Goal: Transaction & Acquisition: Deposit

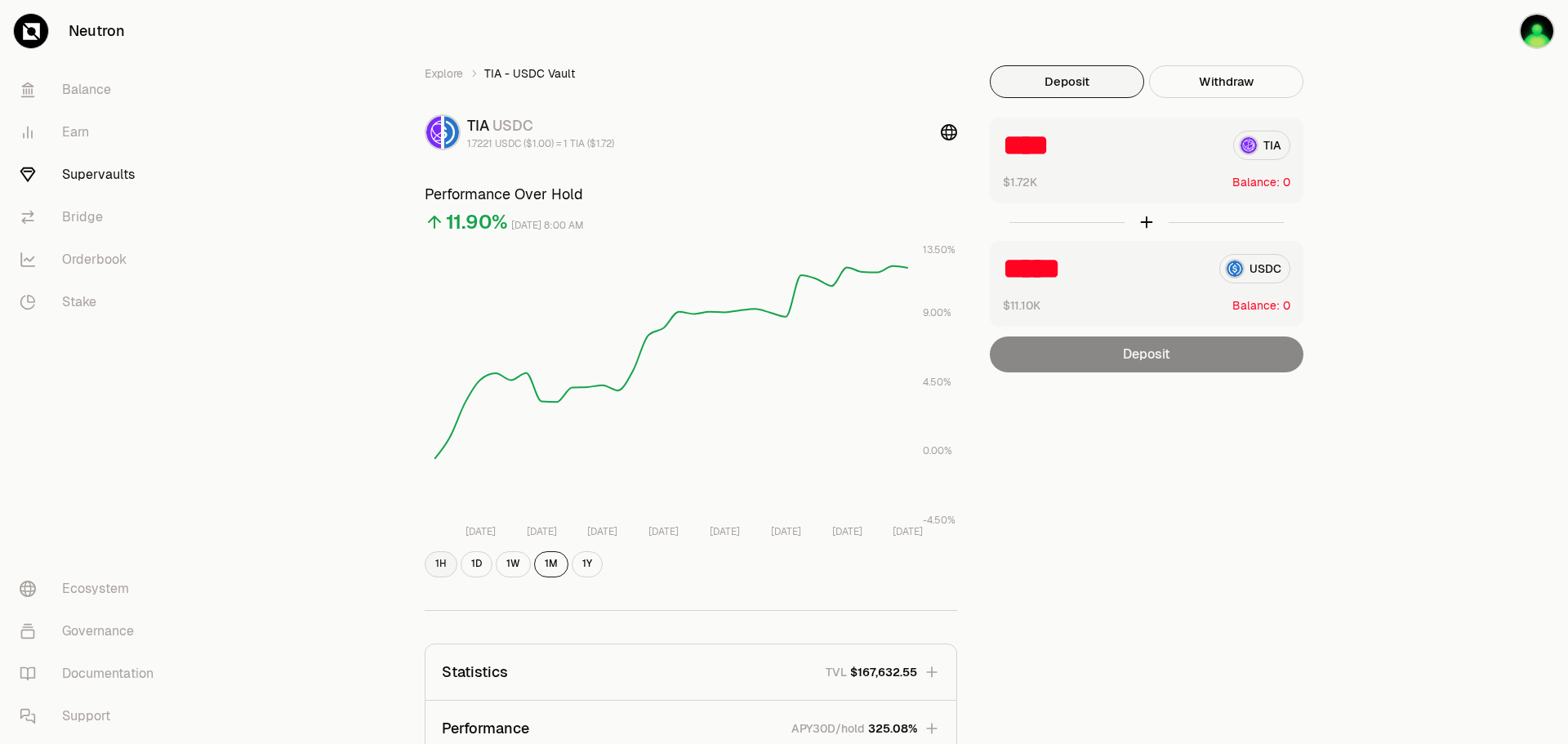
click at [451, 566] on button "1H" at bounding box center [441, 565] width 33 height 26
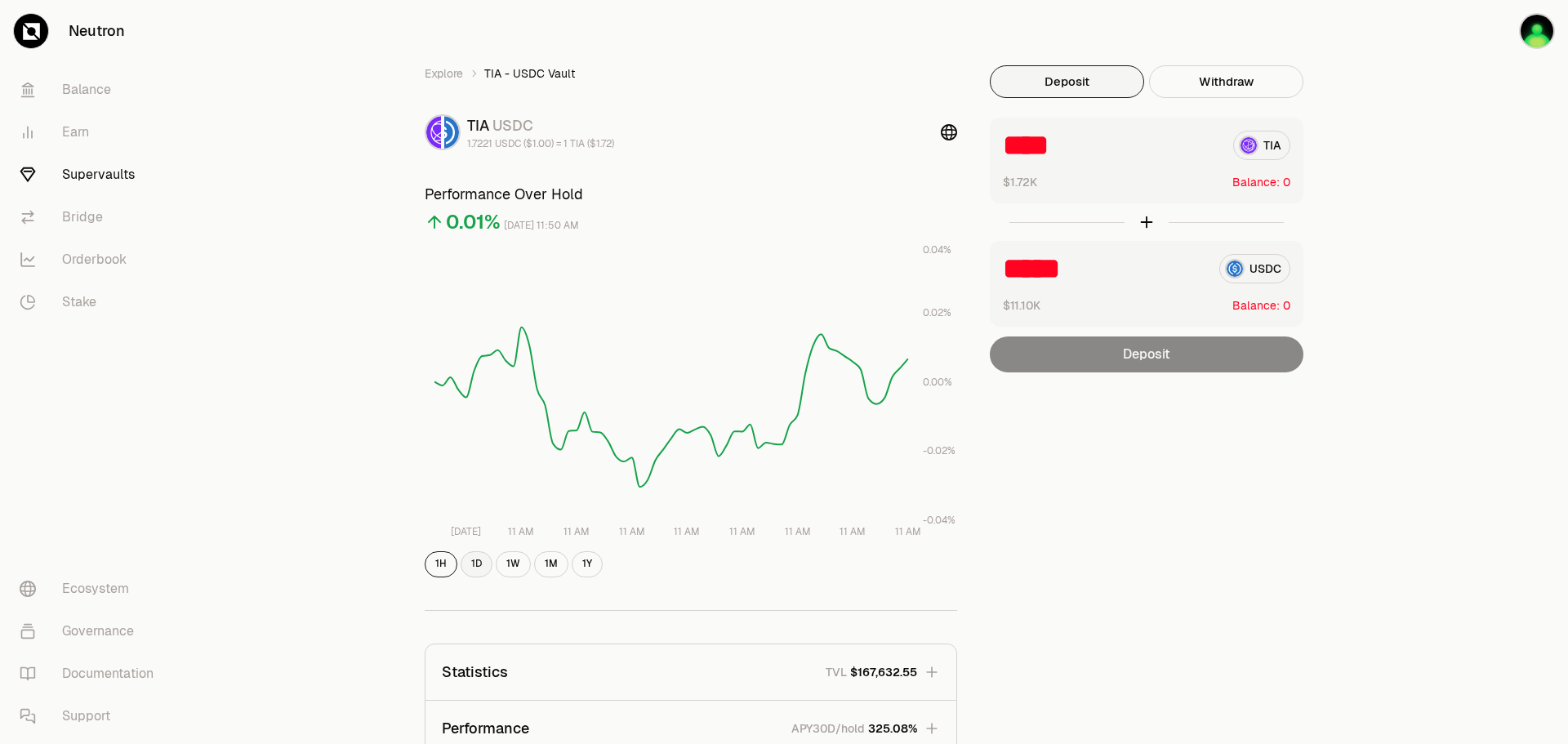
click at [488, 567] on button "1D" at bounding box center [476, 565] width 32 height 26
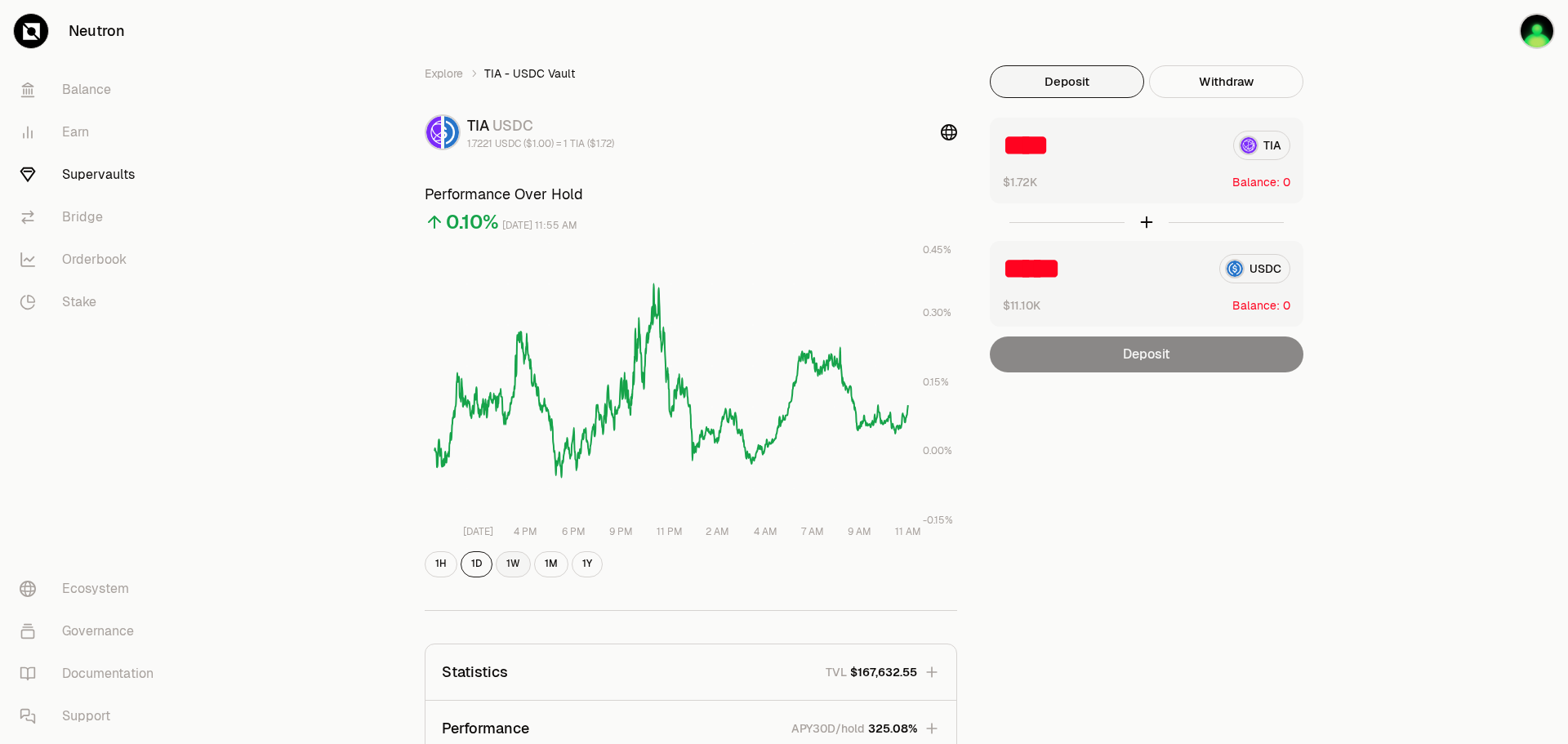
click at [513, 561] on button "1W" at bounding box center [513, 565] width 35 height 26
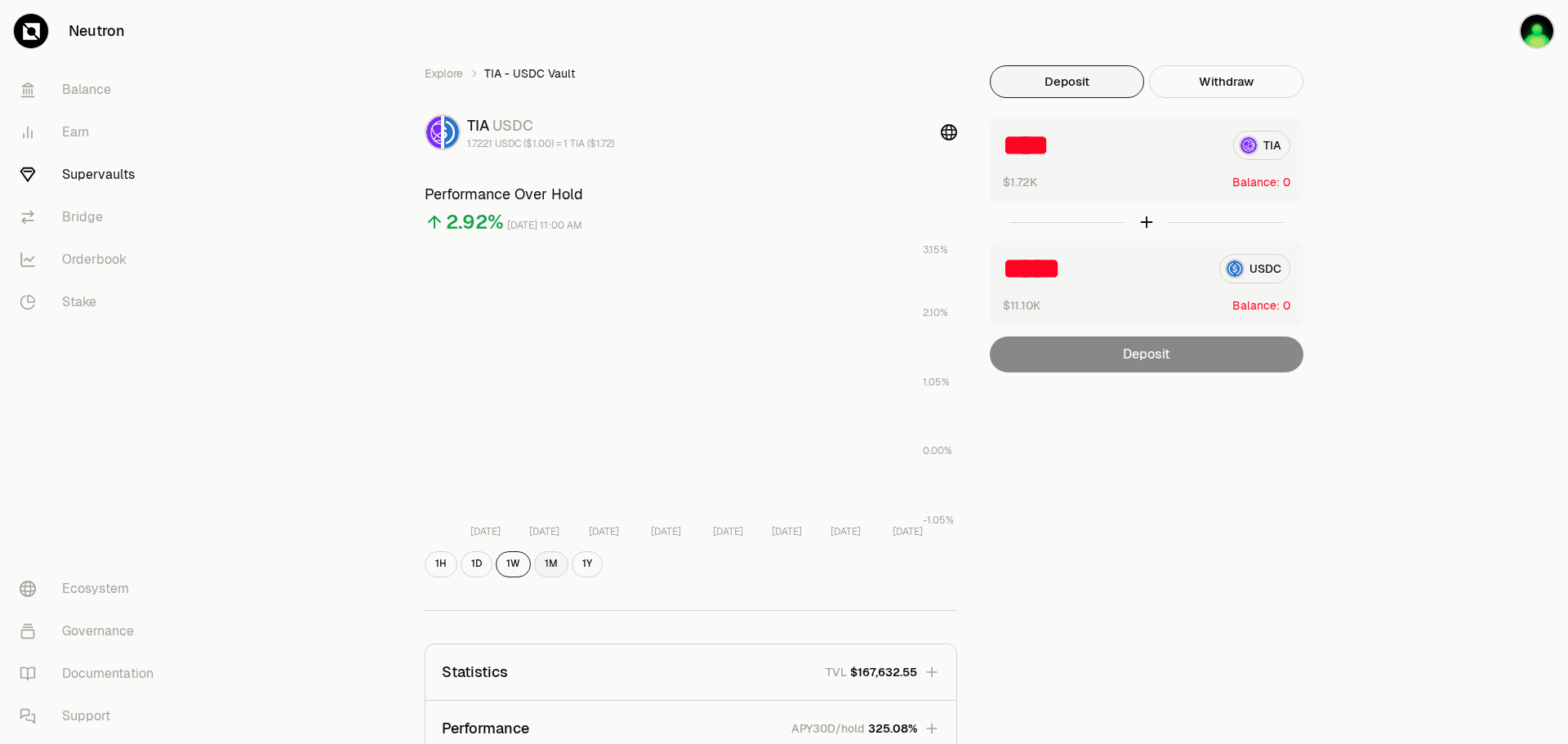
click at [554, 564] on button "1M" at bounding box center [551, 565] width 35 height 26
click at [1227, 75] on button "Withdraw" at bounding box center [1226, 82] width 155 height 33
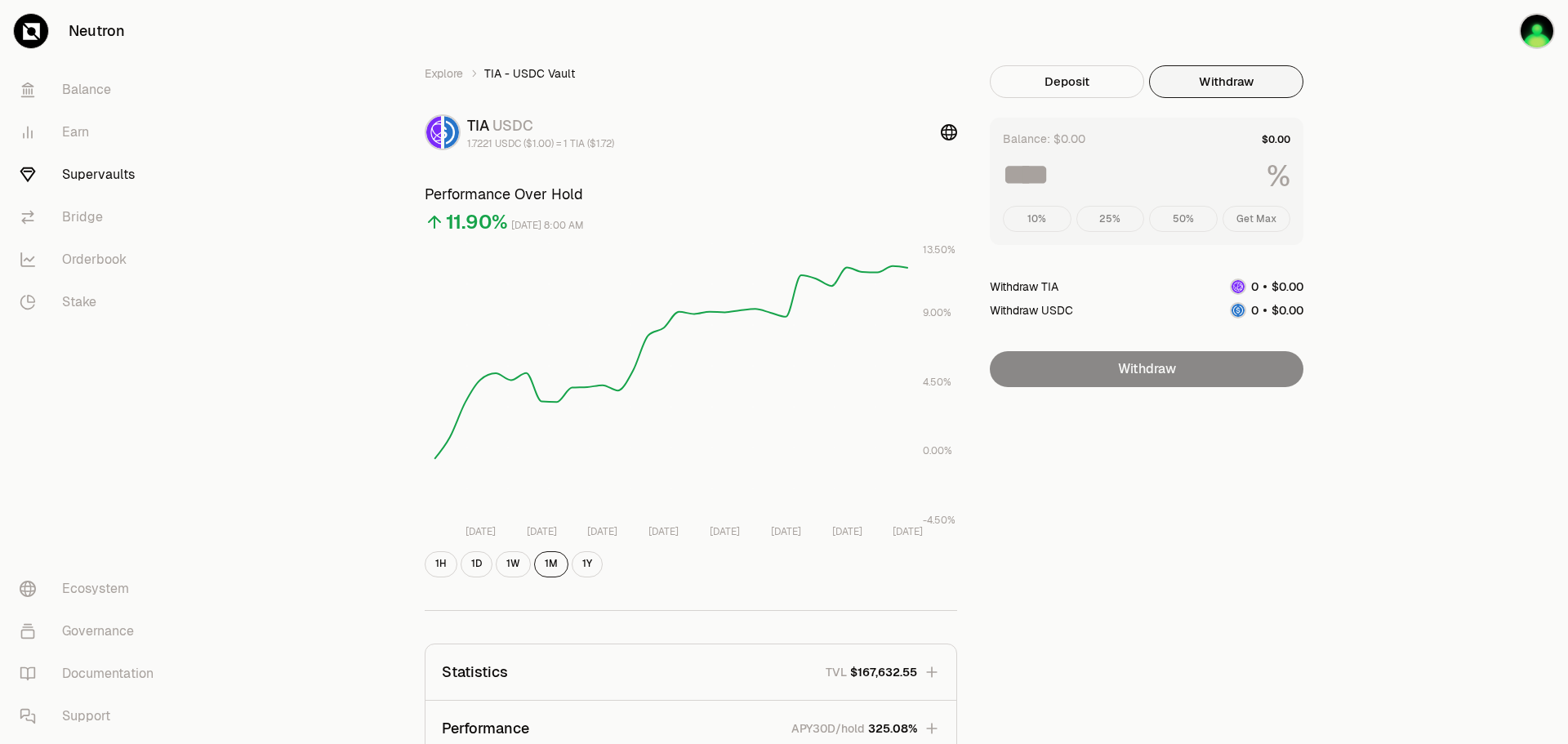
click at [1257, 222] on div "10% 25% 50% Get Max" at bounding box center [1146, 219] width 288 height 26
click at [1088, 191] on div "%" at bounding box center [1146, 177] width 288 height 33
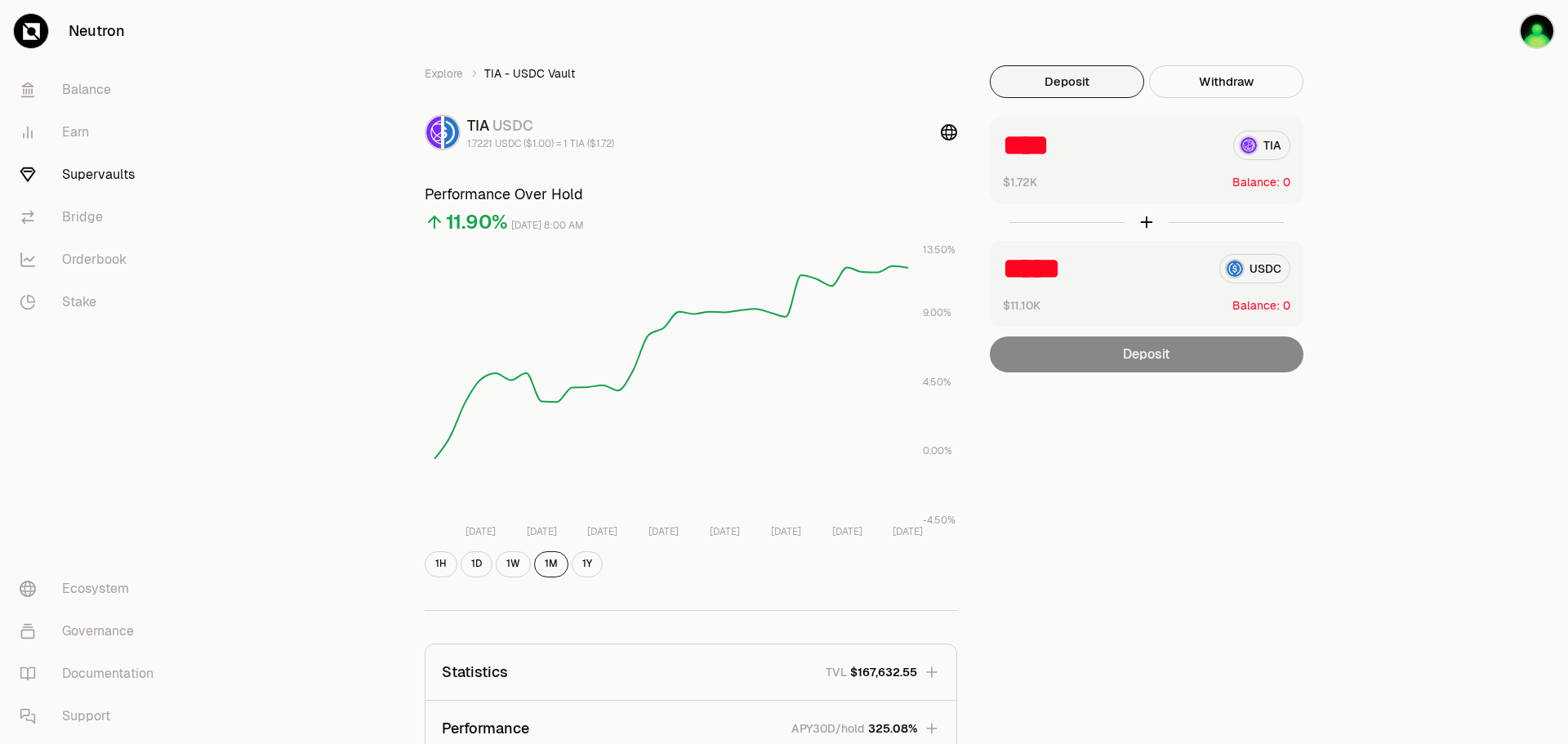
click at [1049, 77] on button "Deposit" at bounding box center [1067, 82] width 155 height 33
click at [1071, 77] on button "Deposit" at bounding box center [1067, 82] width 155 height 33
click at [1071, 155] on input "****" at bounding box center [1111, 145] width 217 height 30
drag, startPoint x: 442, startPoint y: 81, endPoint x: 450, endPoint y: 74, distance: 10.6
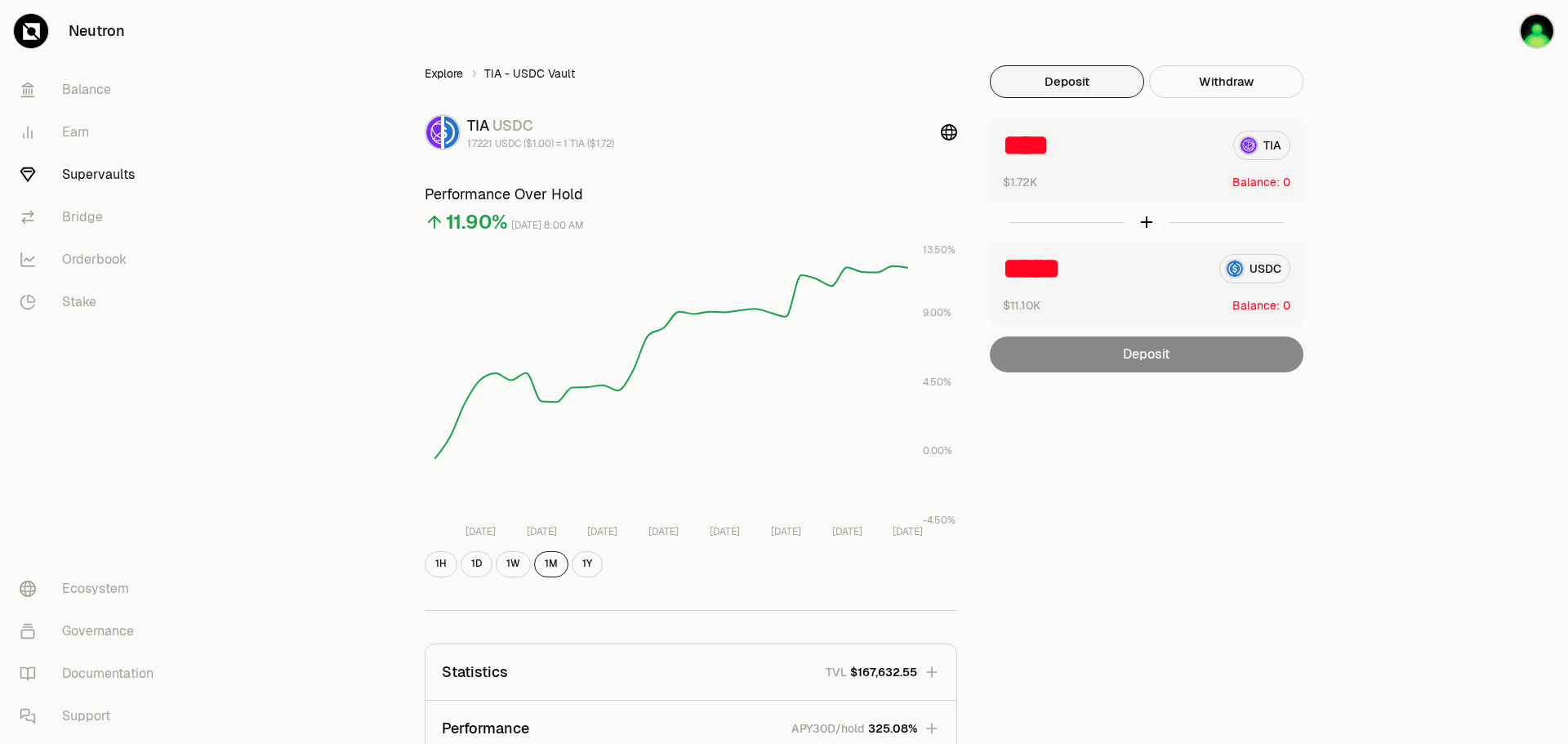
click at [443, 81] on link "Explore" at bounding box center [444, 74] width 38 height 17
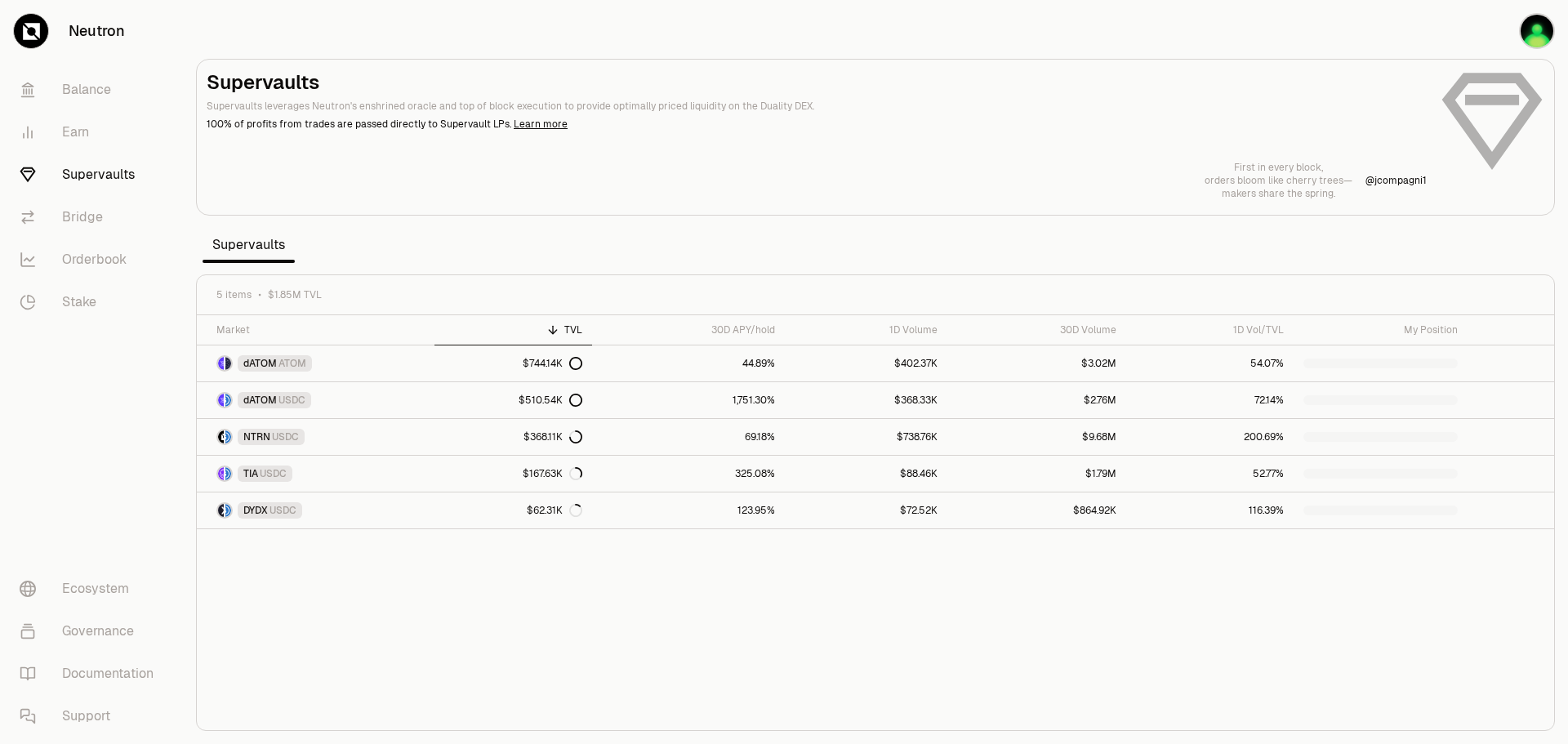
click at [450, 73] on h2 "Supervaults" at bounding box center [817, 83] width 1220 height 26
click at [603, 404] on link "1,751.30%" at bounding box center [688, 399] width 193 height 36
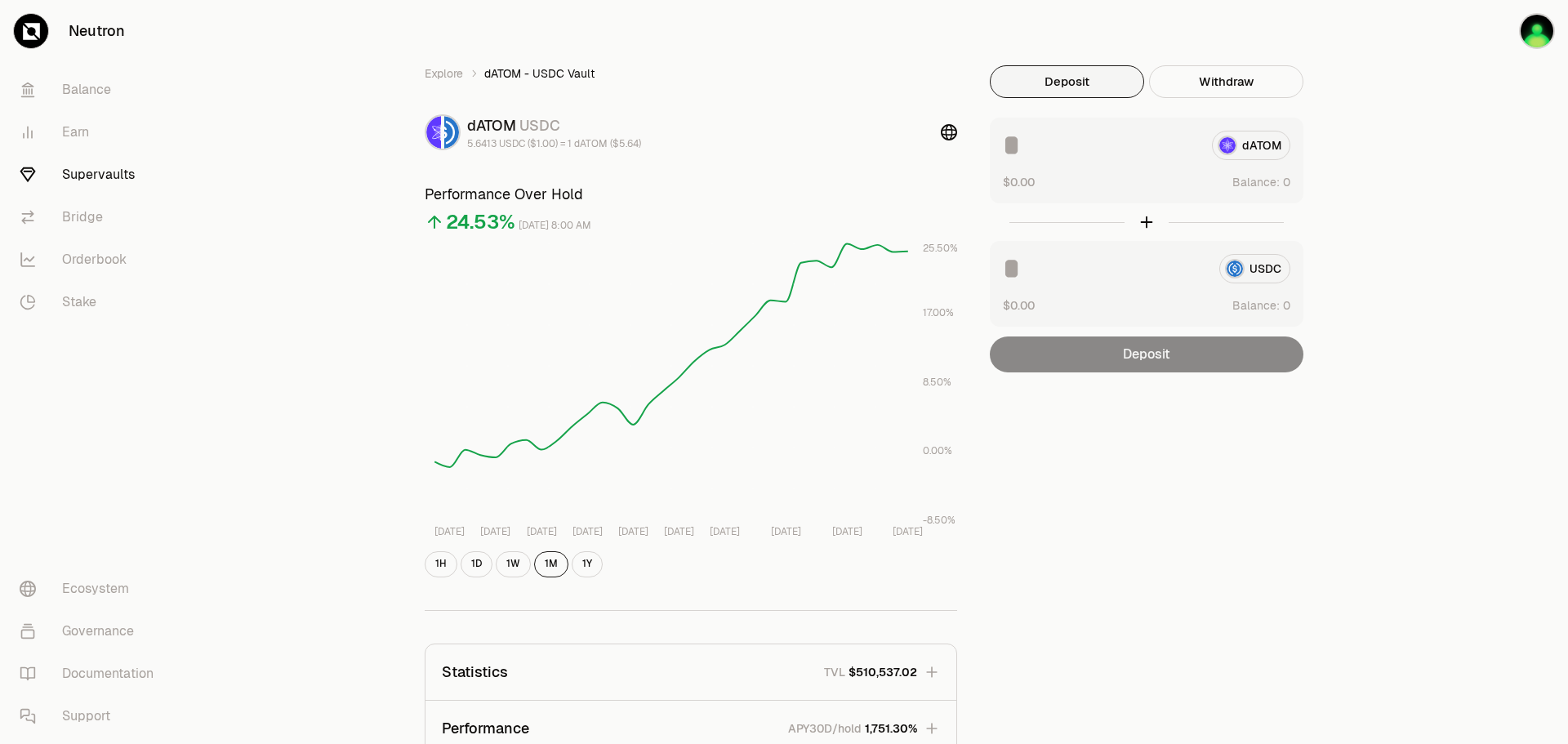
click at [1026, 142] on input at bounding box center [1100, 145] width 196 height 30
type input "*"
click at [455, 79] on link "Explore" at bounding box center [444, 74] width 38 height 17
